Goal: Transaction & Acquisition: Share content

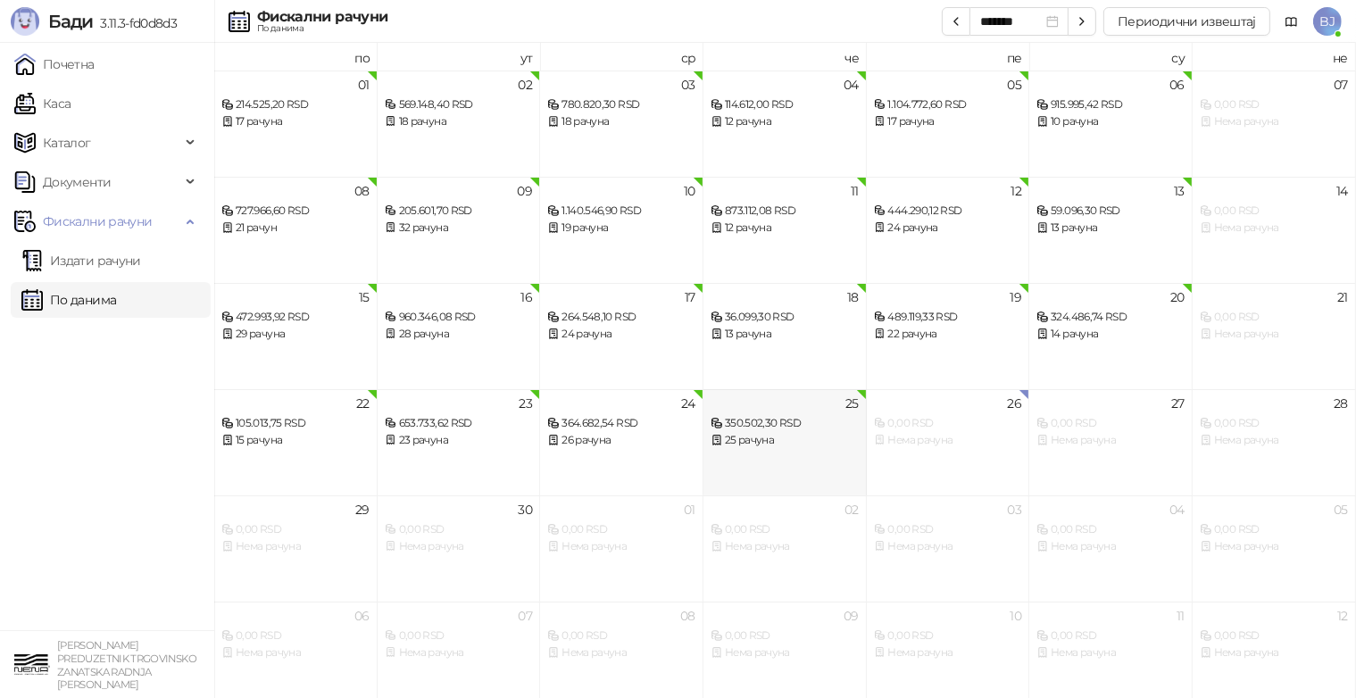
click at [751, 437] on div "25 рачуна" at bounding box center [785, 440] width 148 height 17
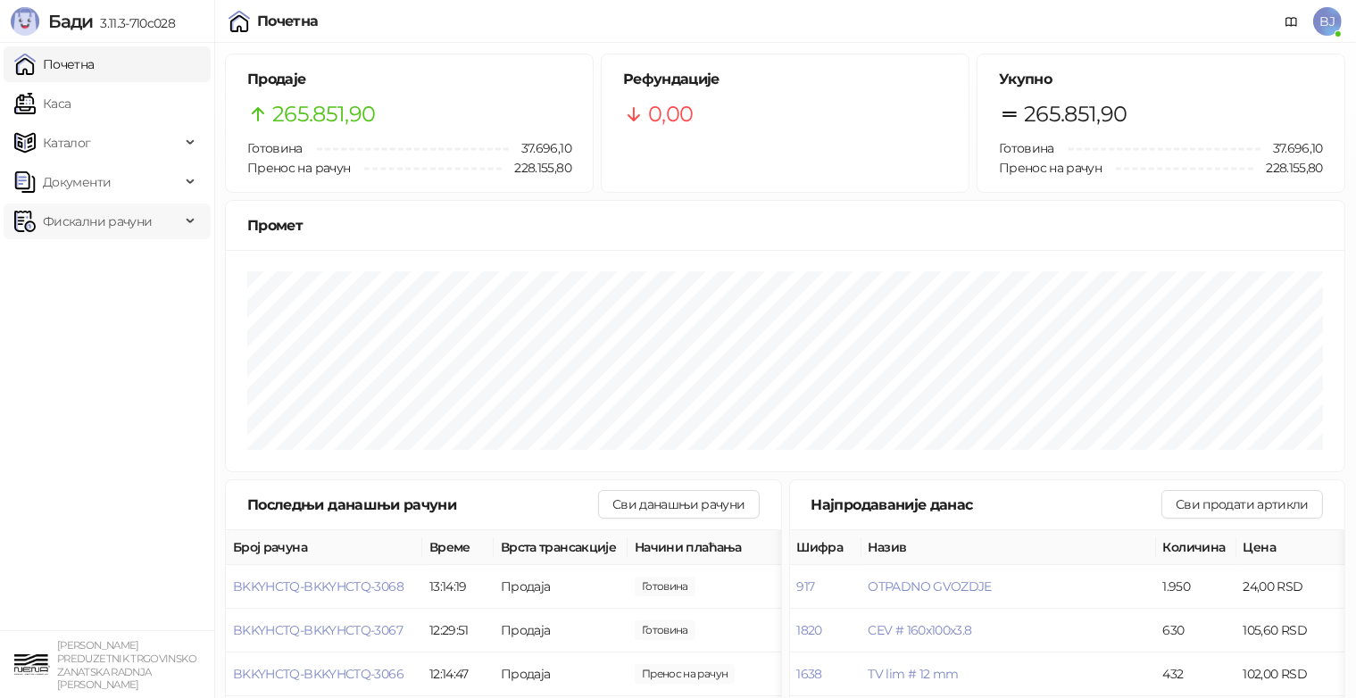
click at [112, 226] on span "Фискални рачуни" at bounding box center [97, 222] width 109 height 36
click at [106, 261] on link "Издати рачуни" at bounding box center [81, 261] width 120 height 36
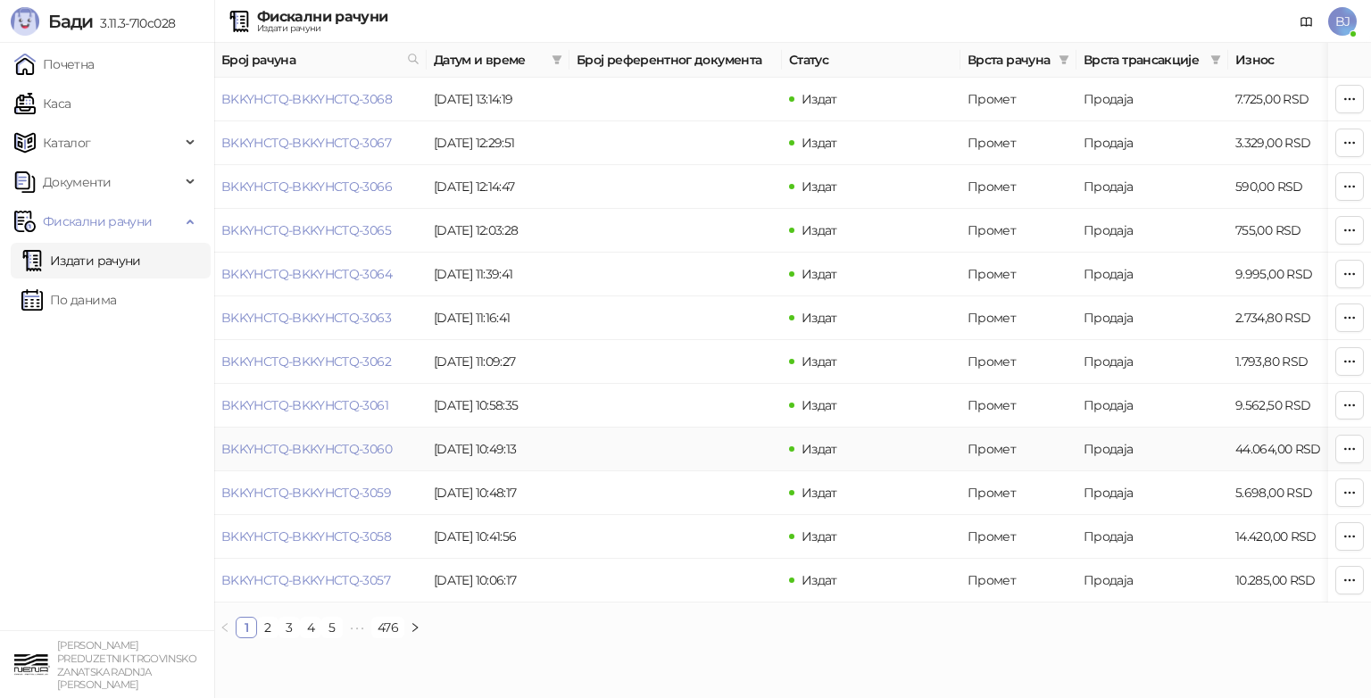
click at [1104, 455] on td "Продаја" at bounding box center [1153, 450] width 152 height 44
click at [1344, 447] on icon "button" at bounding box center [1350, 449] width 14 height 14
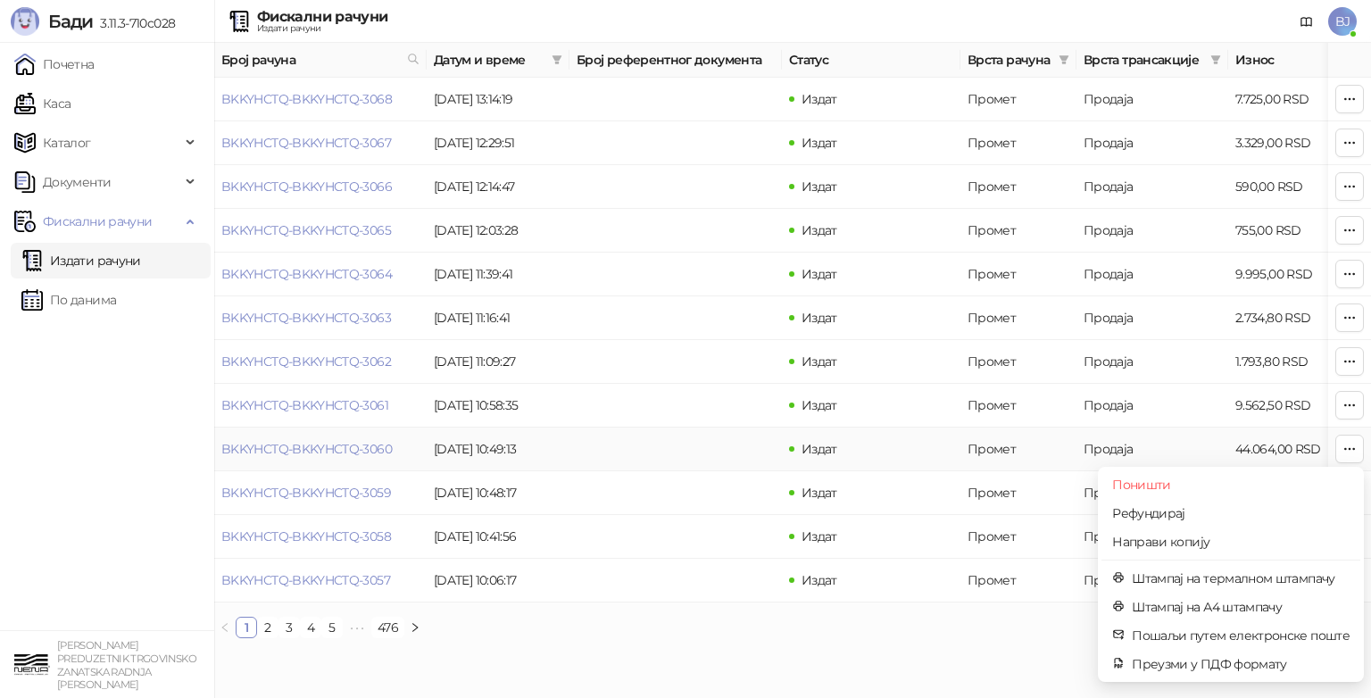
click at [893, 443] on td "Издат" at bounding box center [871, 450] width 179 height 44
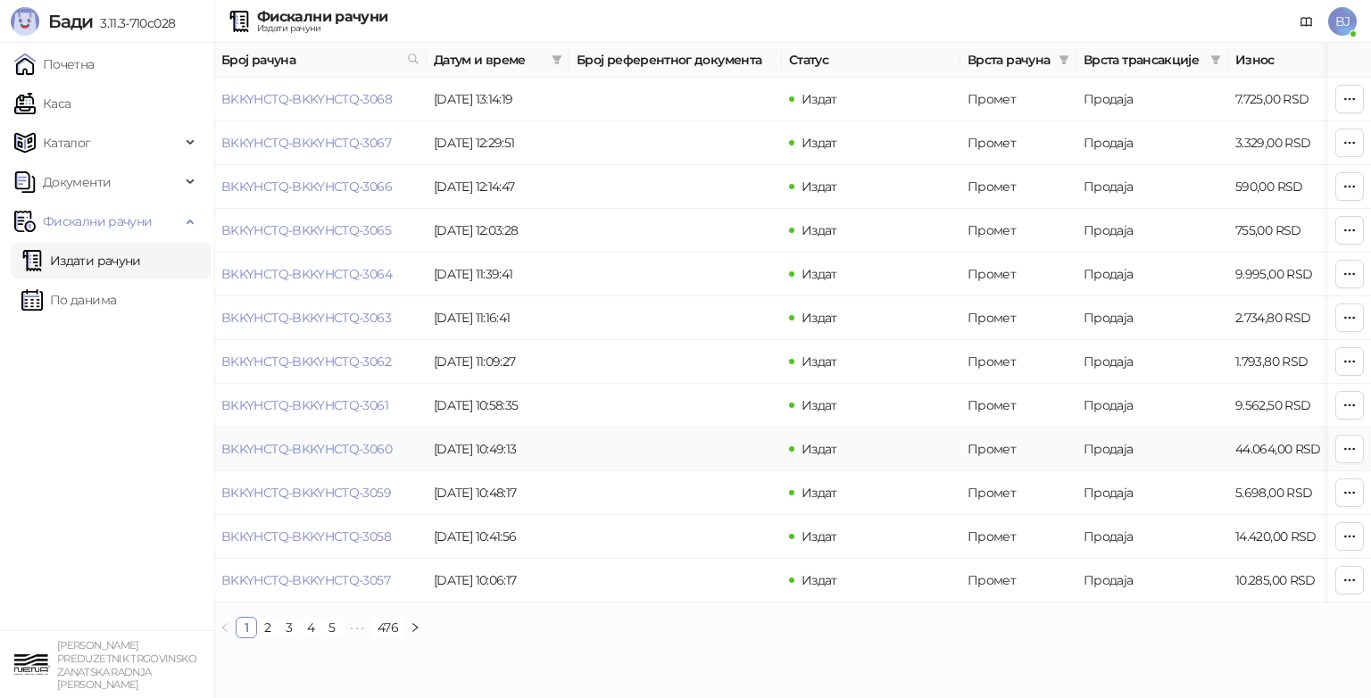
click at [893, 443] on td "Издат" at bounding box center [871, 450] width 179 height 44
click at [665, 446] on td at bounding box center [676, 450] width 213 height 44
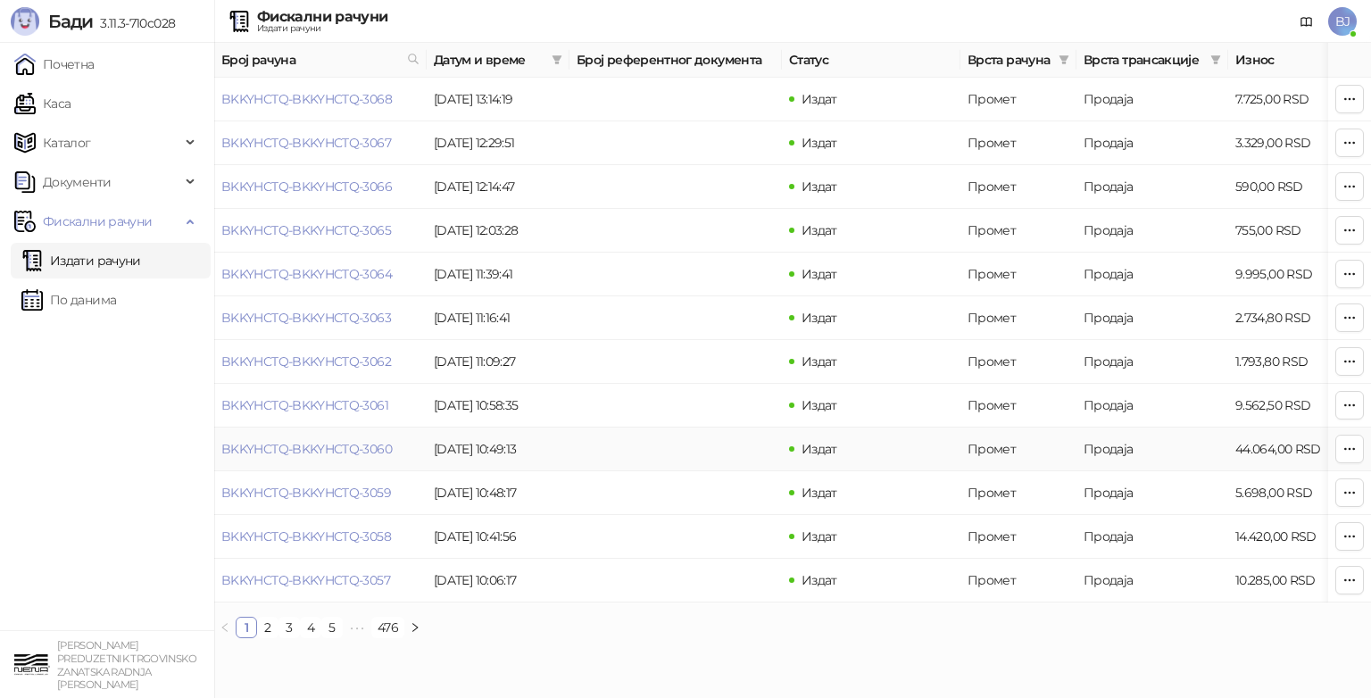
click at [665, 446] on td at bounding box center [676, 450] width 213 height 44
click at [753, 446] on td at bounding box center [676, 450] width 213 height 44
click at [777, 452] on td at bounding box center [676, 450] width 213 height 44
click at [367, 454] on link "BKKYHCTQ-BKKYHCTQ-3060" at bounding box center [306, 449] width 171 height 16
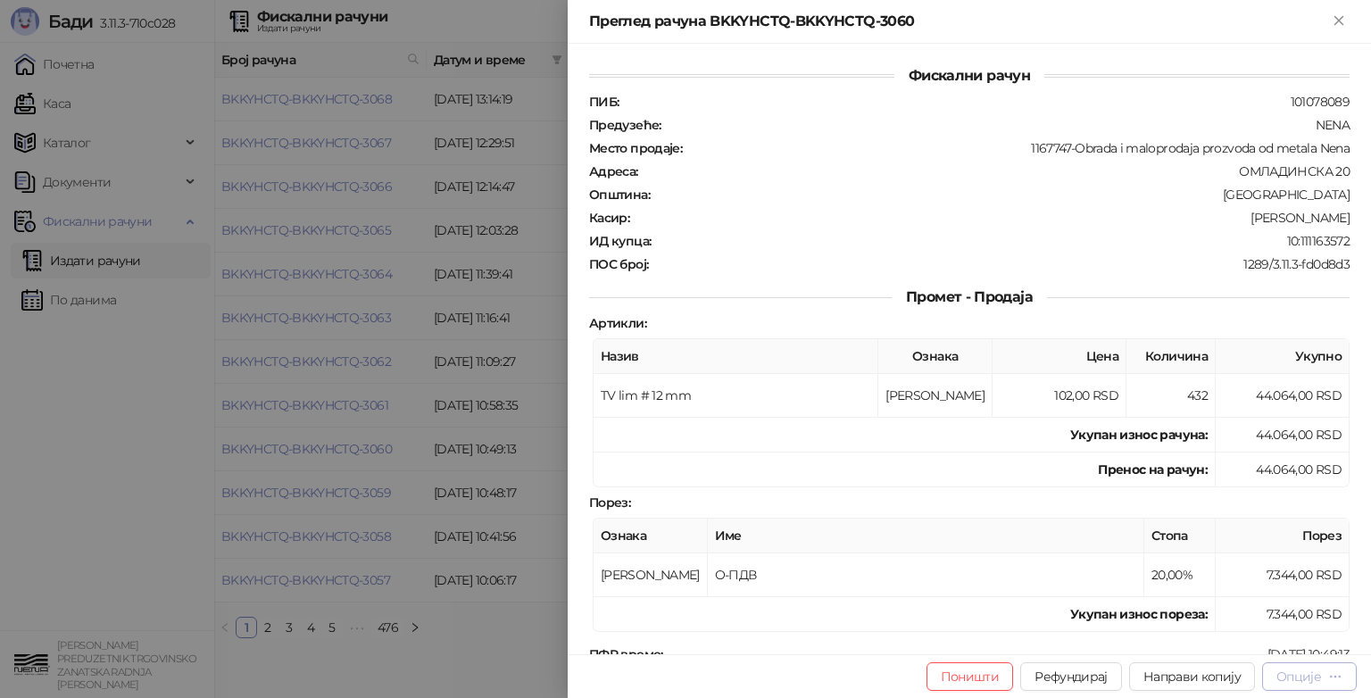
click at [1308, 680] on div "Опције" at bounding box center [1299, 677] width 45 height 16
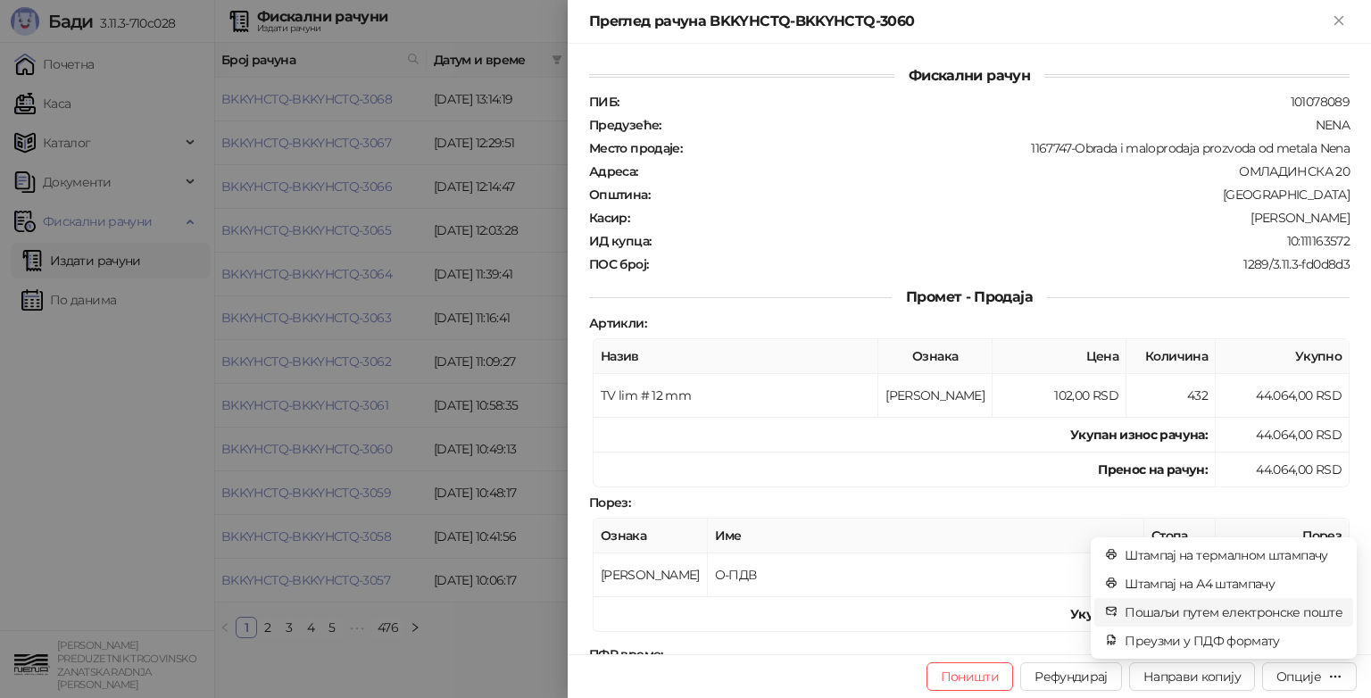
click at [1288, 614] on span "Пошаљи путем електронске поште" at bounding box center [1234, 613] width 218 height 20
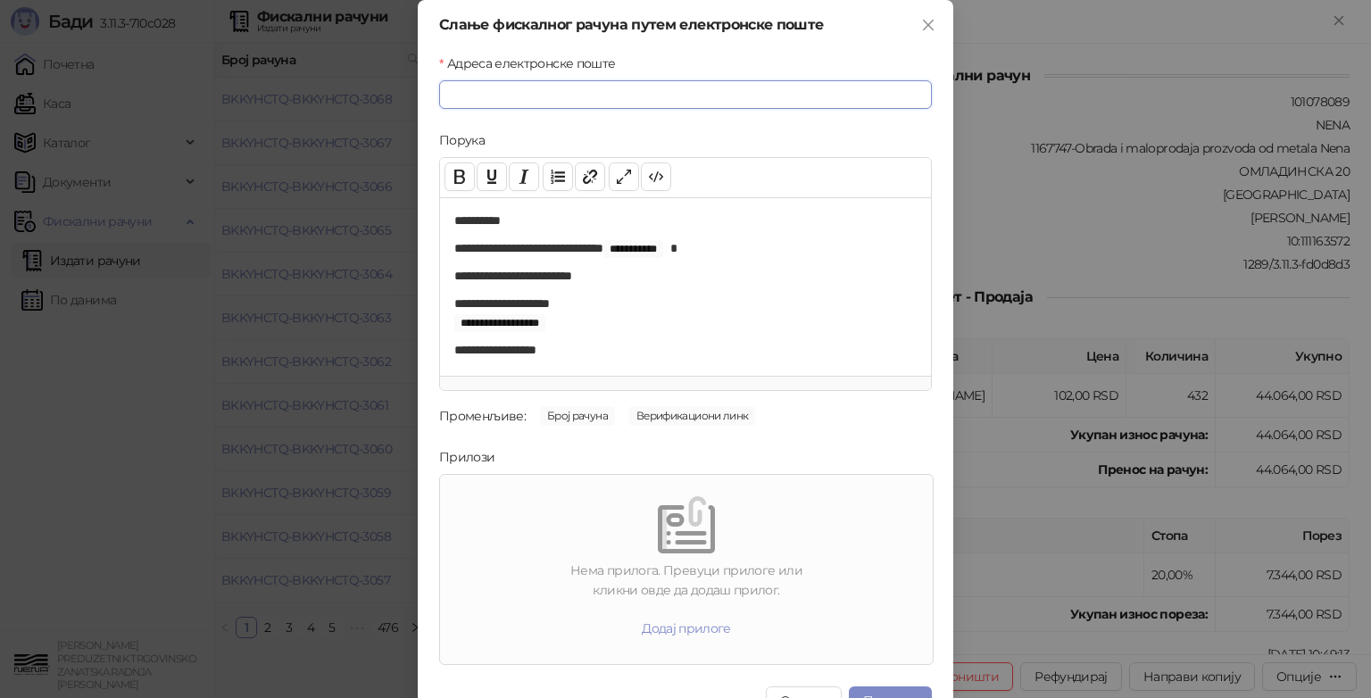
click at [568, 101] on input "Адреса електронске поште" at bounding box center [685, 94] width 493 height 29
type input "**********"
click at [560, 545] on div at bounding box center [686, 524] width 479 height 57
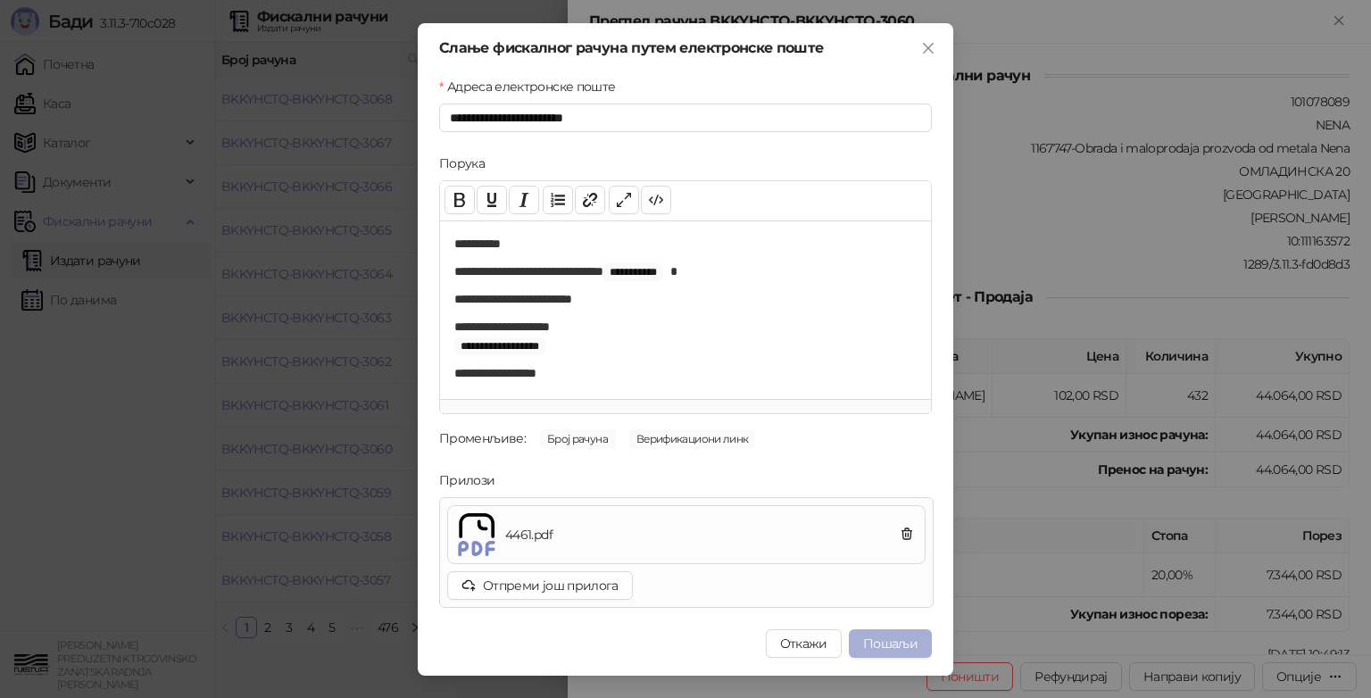
click at [888, 640] on button "Пошаљи" at bounding box center [890, 643] width 83 height 29
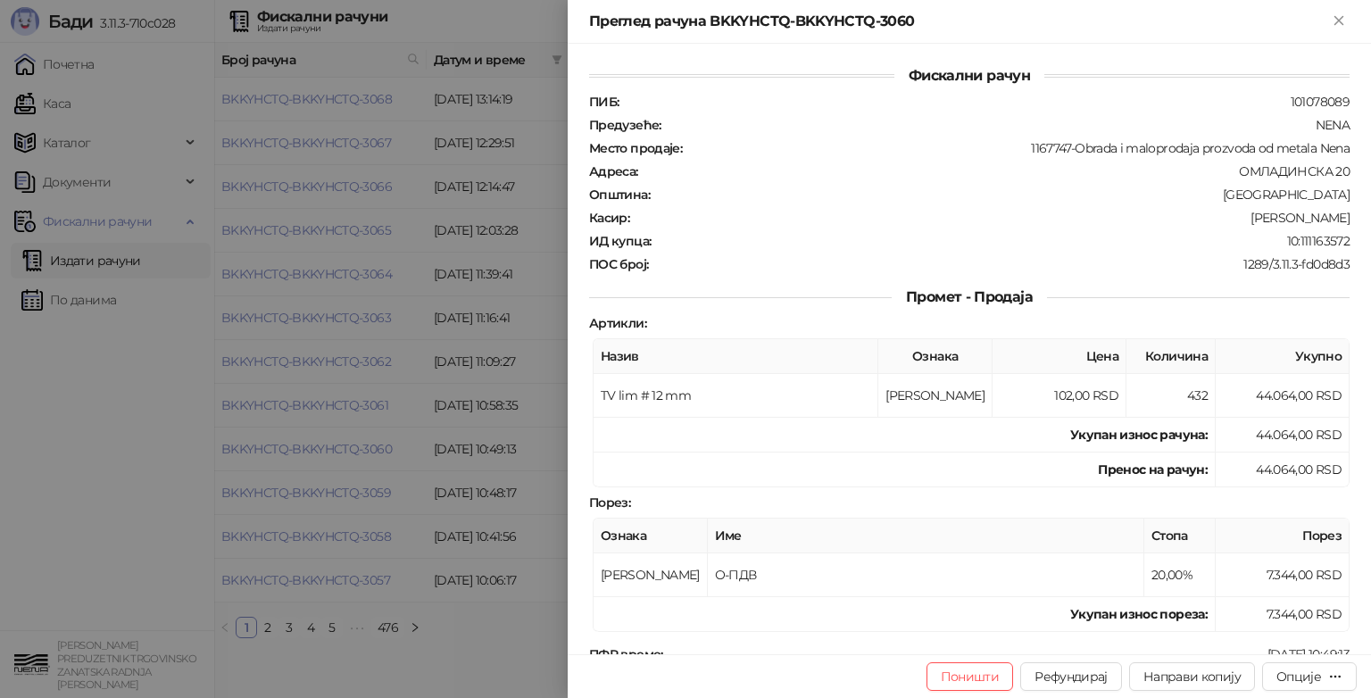
click at [1345, 17] on icon "Close" at bounding box center [1339, 21] width 16 height 16
